Goal: Information Seeking & Learning: Learn about a topic

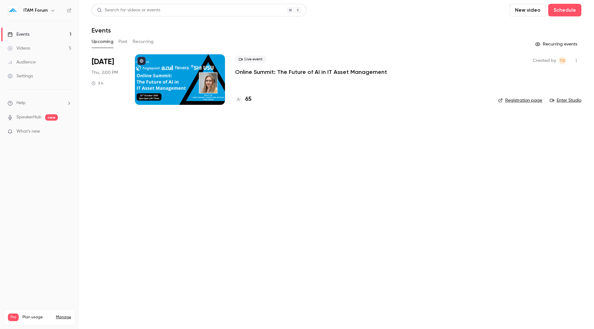
click at [58, 47] on link "Videos 5" at bounding box center [39, 48] width 79 height 14
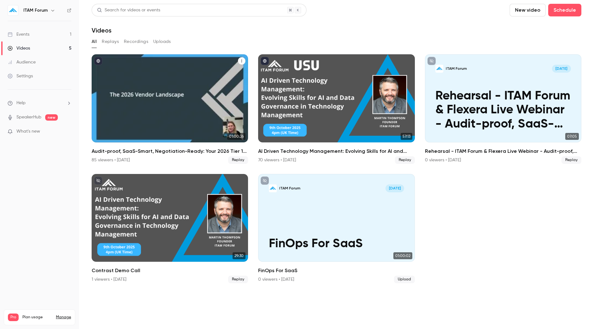
click at [104, 102] on div "Audit-proof, SaaS-Smart, Negotiation-Ready: Your 2026 Tier 1 Roadmap" at bounding box center [170, 98] width 157 height 88
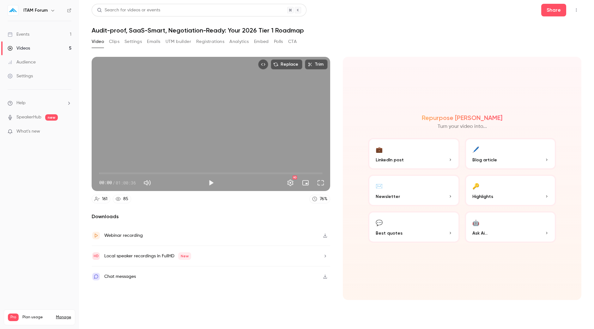
click at [111, 42] on button "Clips" at bounding box center [114, 42] width 10 height 10
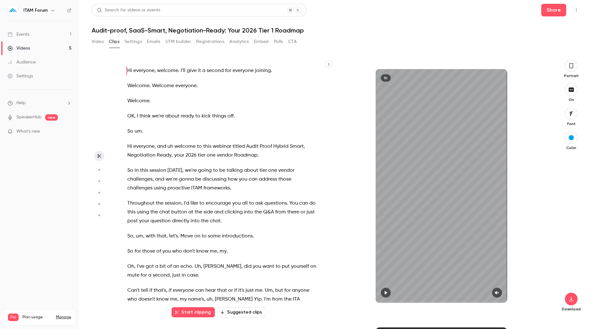
click at [329, 64] on icon "button" at bounding box center [329, 65] width 4 height 4
click at [294, 76] on div "Copy transcript" at bounding box center [303, 79] width 48 height 6
click at [95, 44] on button "Video" at bounding box center [98, 42] width 12 height 10
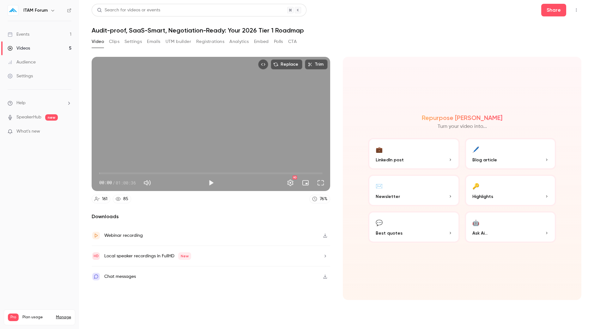
click at [243, 277] on div "Chat messages" at bounding box center [211, 277] width 239 height 20
click at [55, 48] on link "Videos 5" at bounding box center [39, 48] width 79 height 14
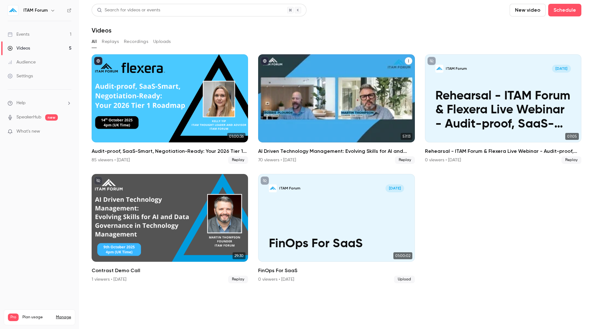
click at [311, 123] on div "AI Driven Technology Management: Evolving Skills for AI and Data Governance in …" at bounding box center [336, 98] width 157 height 88
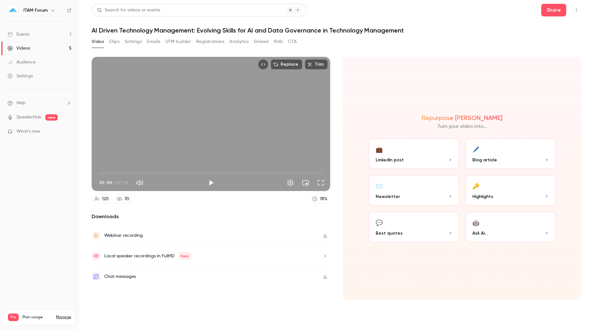
click at [111, 40] on button "Clips" at bounding box center [114, 42] width 10 height 10
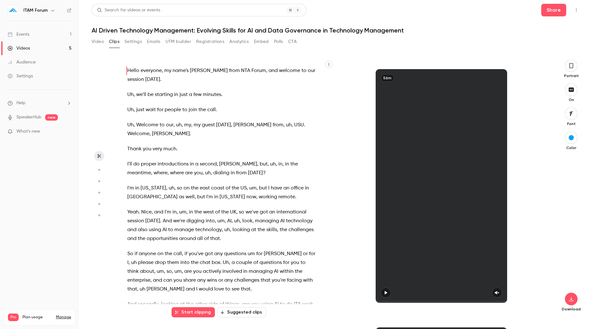
click at [329, 65] on icon "button" at bounding box center [329, 65] width 4 height 4
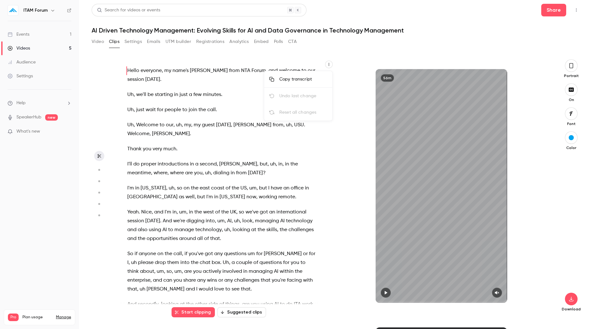
click at [298, 77] on div "Copy transcript" at bounding box center [303, 79] width 48 height 6
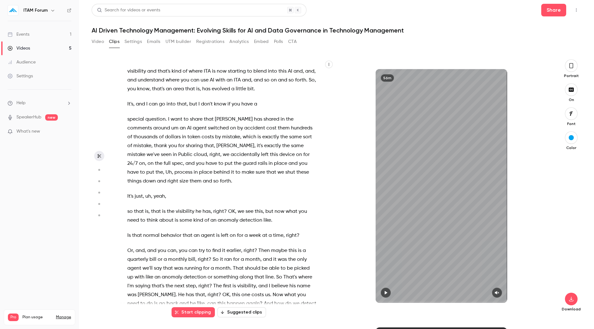
click at [254, 124] on span "has" at bounding box center [258, 119] width 8 height 9
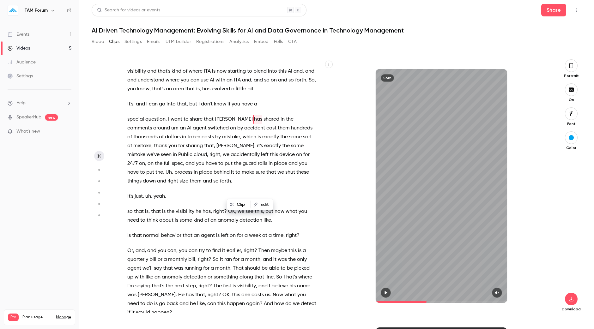
click at [300, 186] on p "special question . I want to share that [PERSON_NAME] has shared in the comment…" at bounding box center [221, 150] width 189 height 71
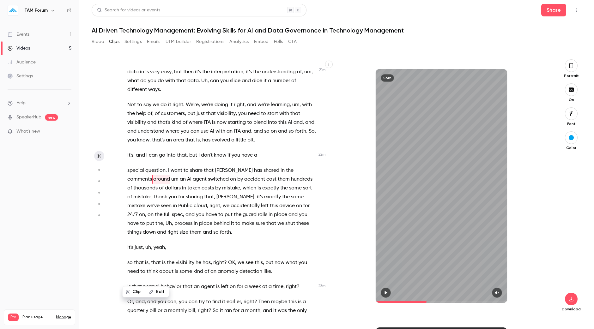
scroll to position [3359, 0]
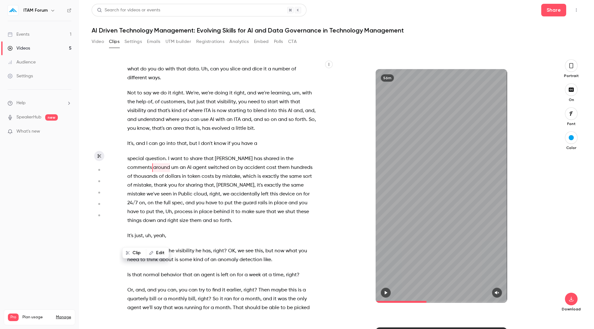
click at [152, 172] on span "comments" at bounding box center [139, 167] width 25 height 9
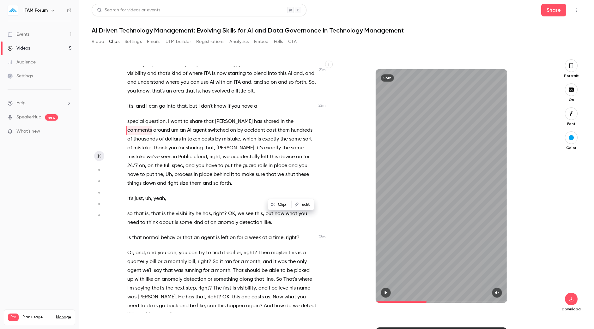
scroll to position [3399, 0]
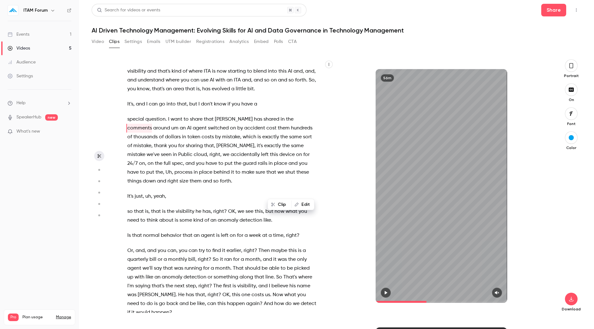
click at [293, 58] on span "um" at bounding box center [295, 53] width 7 height 9
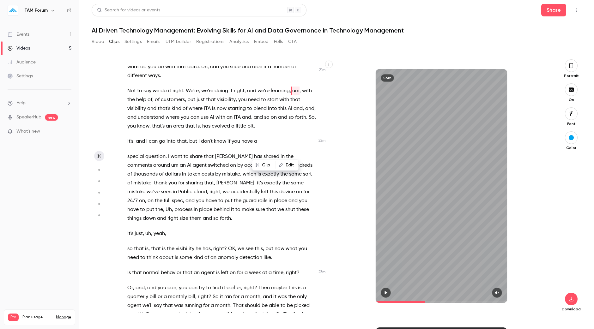
scroll to position [3373, 0]
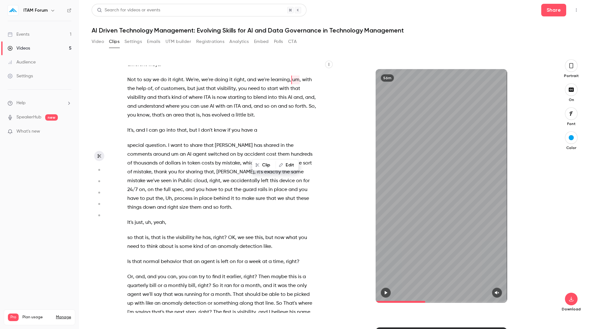
click at [345, 219] on div "56m" at bounding box center [441, 186] width 215 height 234
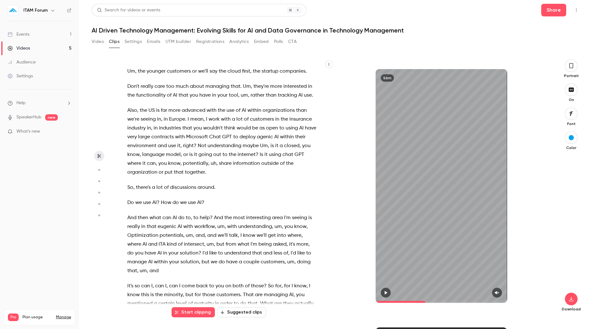
scroll to position [3974, 0]
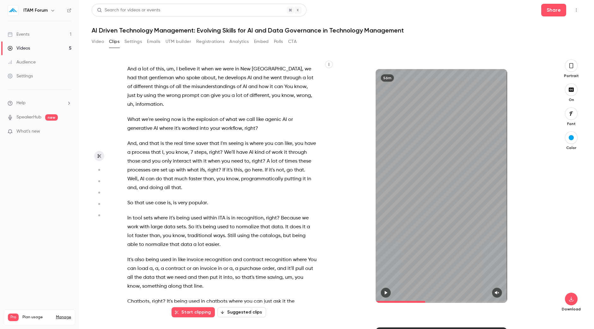
click at [212, 124] on span "explosion" at bounding box center [207, 119] width 22 height 9
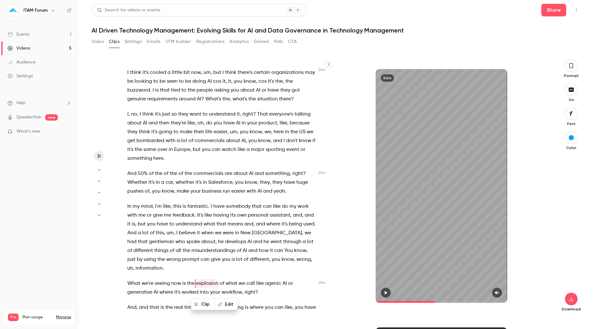
scroll to position [3803, 0]
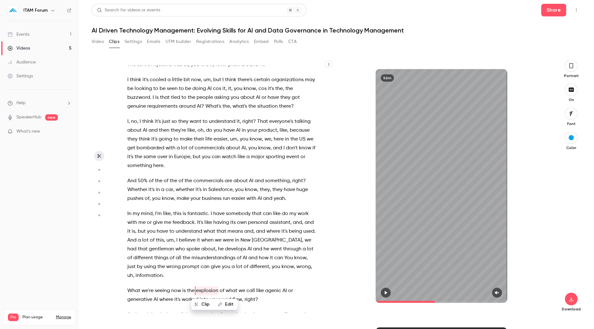
click at [253, 69] on span "around" at bounding box center [250, 64] width 17 height 9
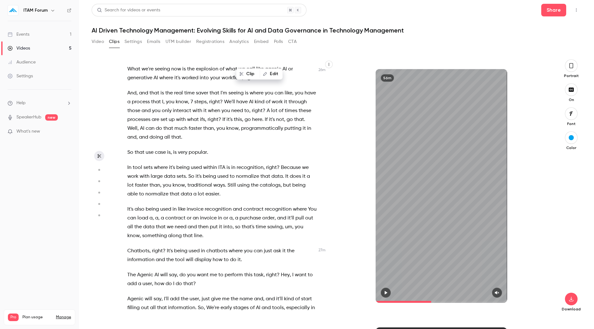
scroll to position [4231, 0]
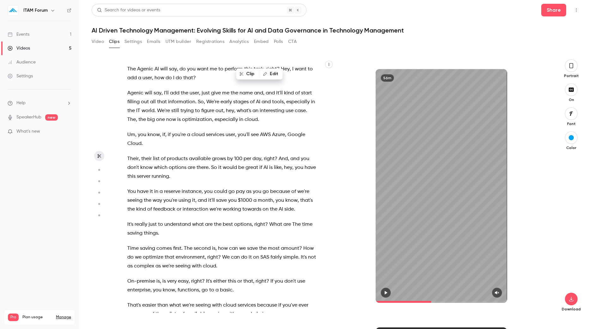
click at [272, 105] on span at bounding box center [271, 102] width 1 height 5
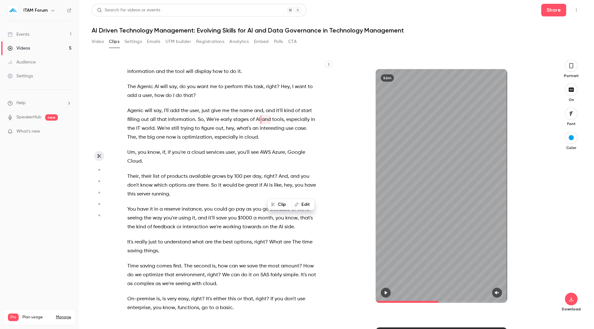
click at [212, 142] on span "optimization" at bounding box center [197, 137] width 30 height 9
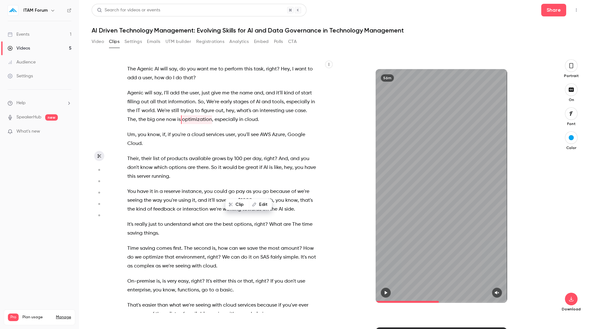
click at [285, 139] on span "," at bounding box center [285, 135] width 1 height 9
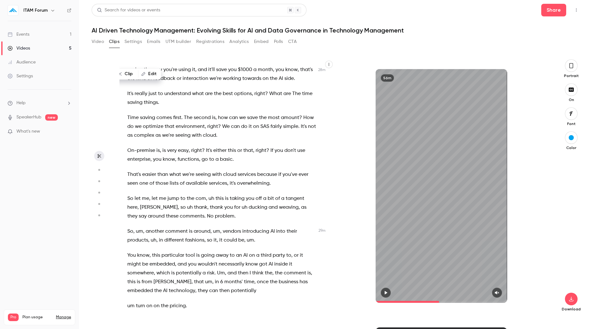
scroll to position [4358, 0]
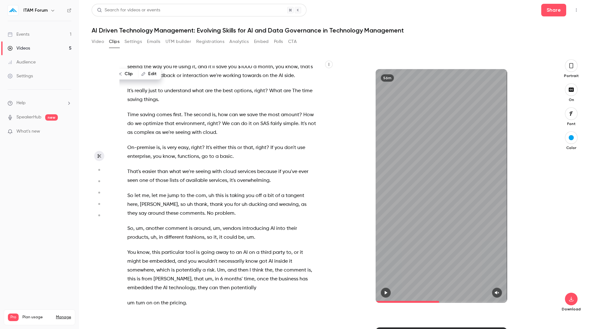
click at [268, 185] on span "overwhelming" at bounding box center [253, 180] width 33 height 9
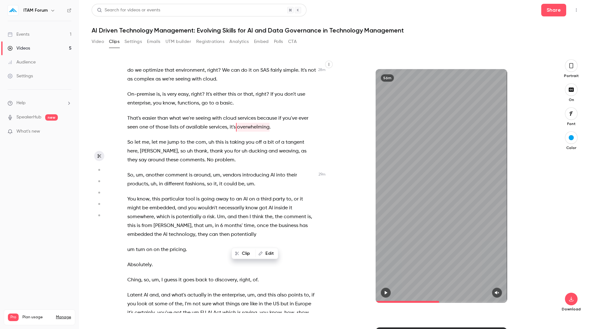
type input "******"
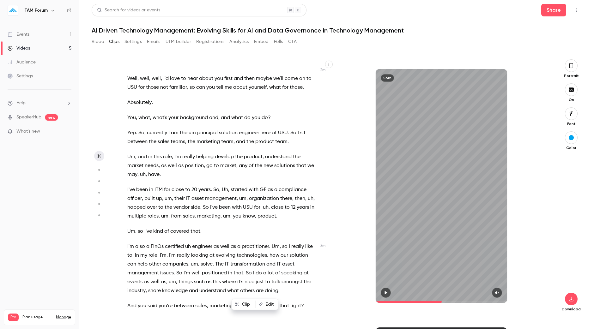
scroll to position [4371, 0]
